Goal: Task Accomplishment & Management: Use online tool/utility

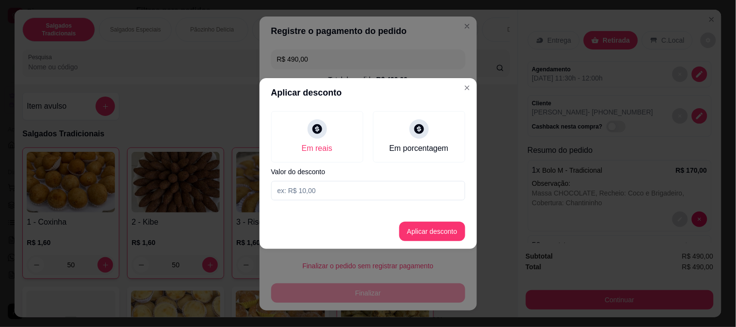
scroll to position [37, 0]
click at [322, 192] on input at bounding box center [368, 190] width 194 height 19
type input "20,00"
click at [453, 235] on button "Aplicar desconto" at bounding box center [432, 231] width 64 height 19
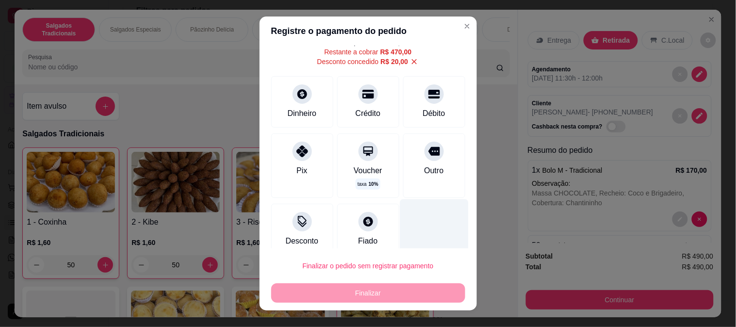
scroll to position [47, 0]
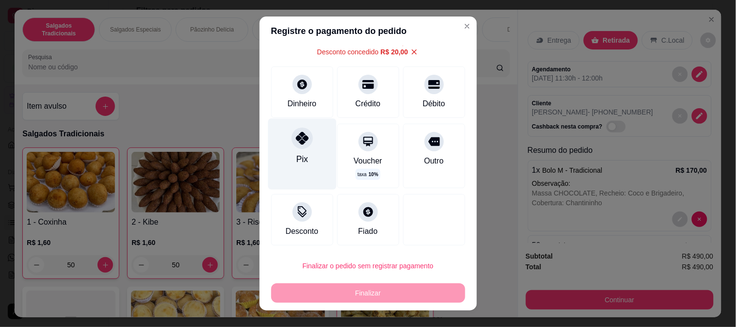
click at [308, 150] on div "Pix" at bounding box center [302, 153] width 68 height 71
type input "R$ 0,00"
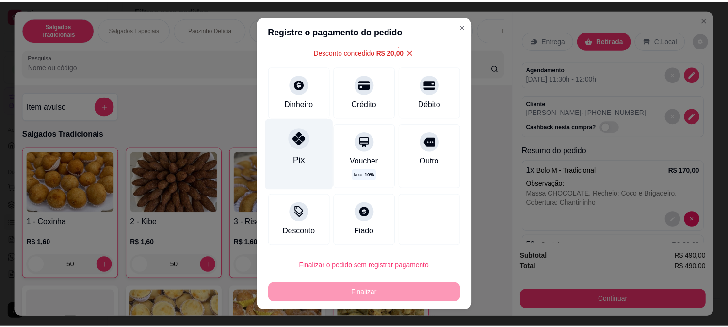
scroll to position [37, 0]
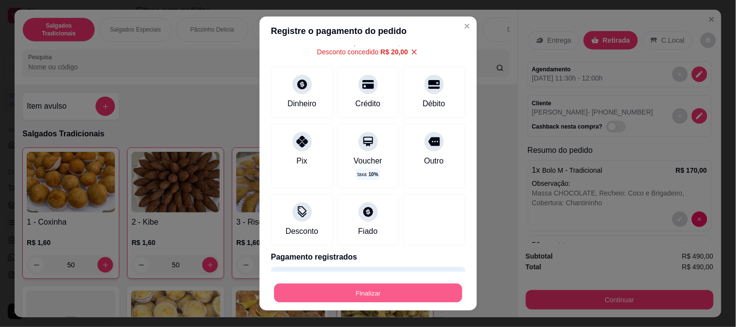
click at [384, 293] on button "Finalizar" at bounding box center [368, 293] width 188 height 19
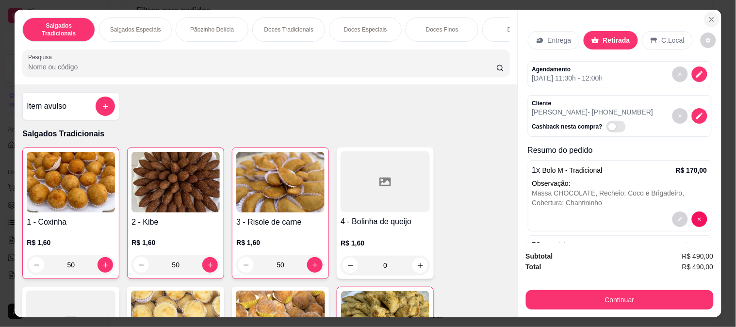
click at [708, 17] on icon "Close" at bounding box center [712, 20] width 8 height 8
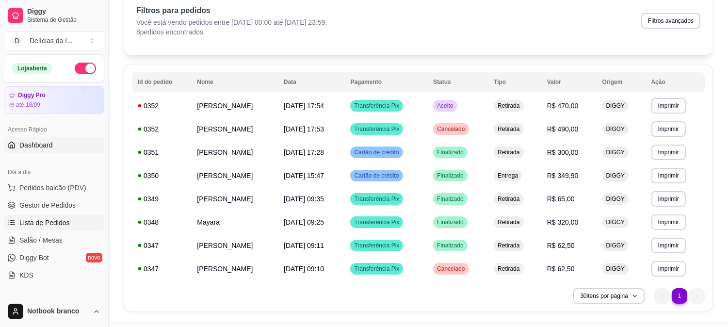
click at [39, 148] on span "Dashboard" at bounding box center [35, 145] width 33 height 10
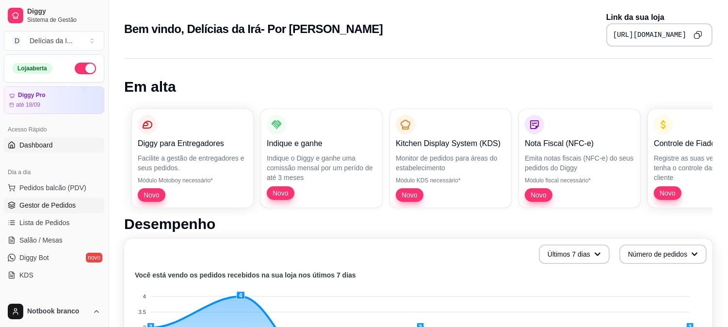
click at [50, 210] on link "Gestor de Pedidos" at bounding box center [54, 205] width 100 height 16
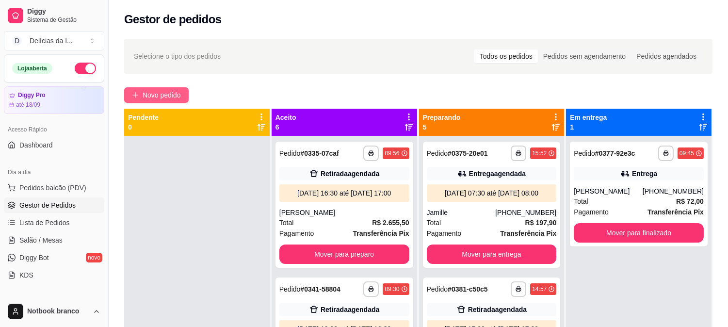
click at [138, 96] on icon "plus" at bounding box center [135, 95] width 7 height 7
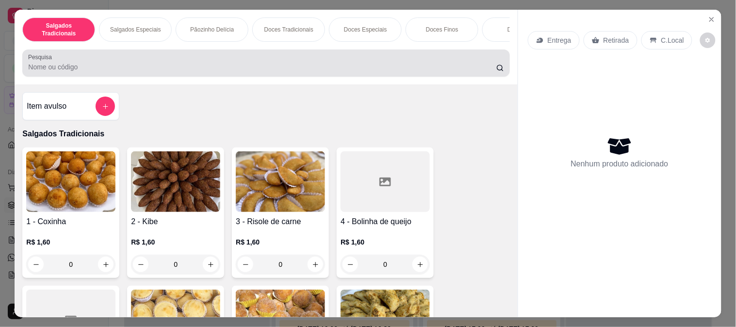
click at [134, 71] on input "Pesquisa" at bounding box center [262, 67] width 468 height 10
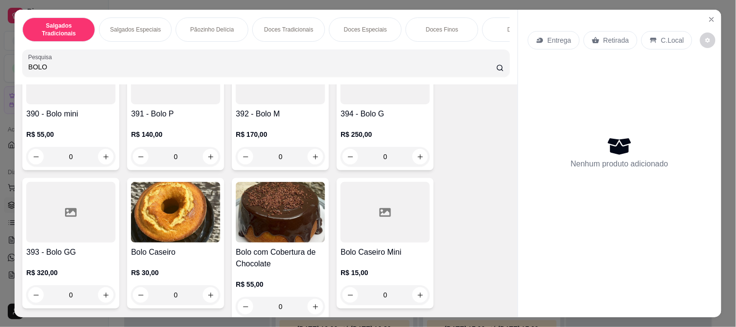
scroll to position [162, 0]
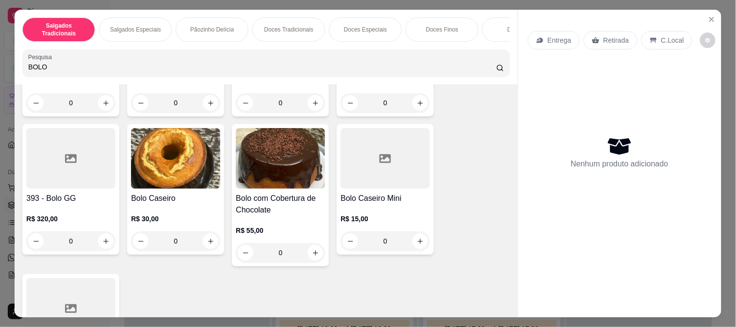
type input "BOLO"
click at [385, 244] on div "0" at bounding box center [385, 240] width 89 height 19
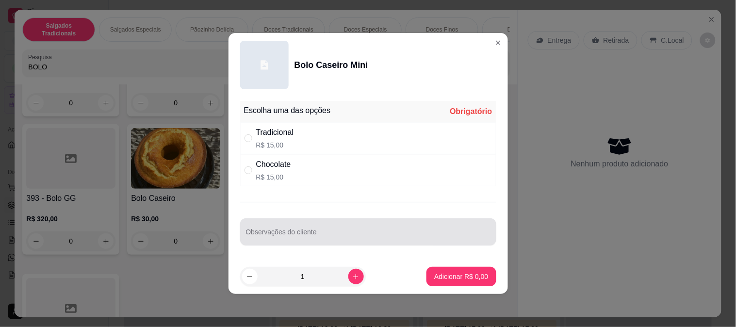
click at [285, 231] on input "Observações do cliente" at bounding box center [368, 236] width 244 height 10
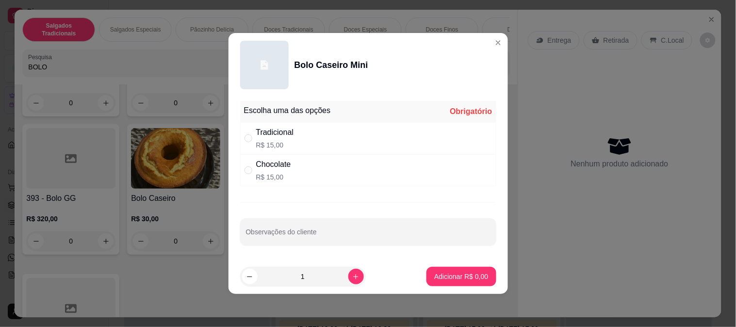
drag, startPoint x: 292, startPoint y: 277, endPoint x: 287, endPoint y: 275, distance: 5.5
click at [287, 275] on input "1" at bounding box center [303, 276] width 91 height 19
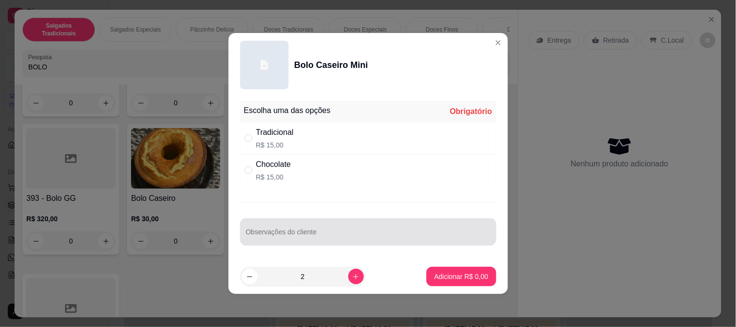
type input "2"
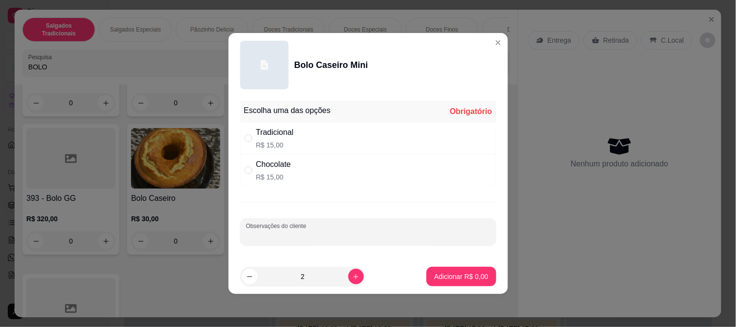
click at [289, 234] on input "Observações do cliente" at bounding box center [368, 236] width 244 height 10
type input "c"
type input "C"
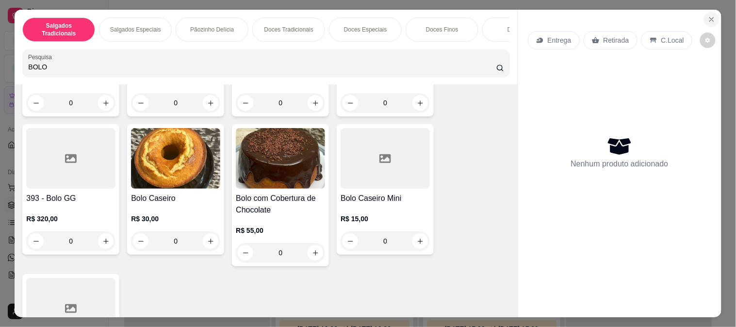
click at [708, 16] on icon "Close" at bounding box center [712, 20] width 8 height 8
